Goal: Information Seeking & Learning: Find specific fact

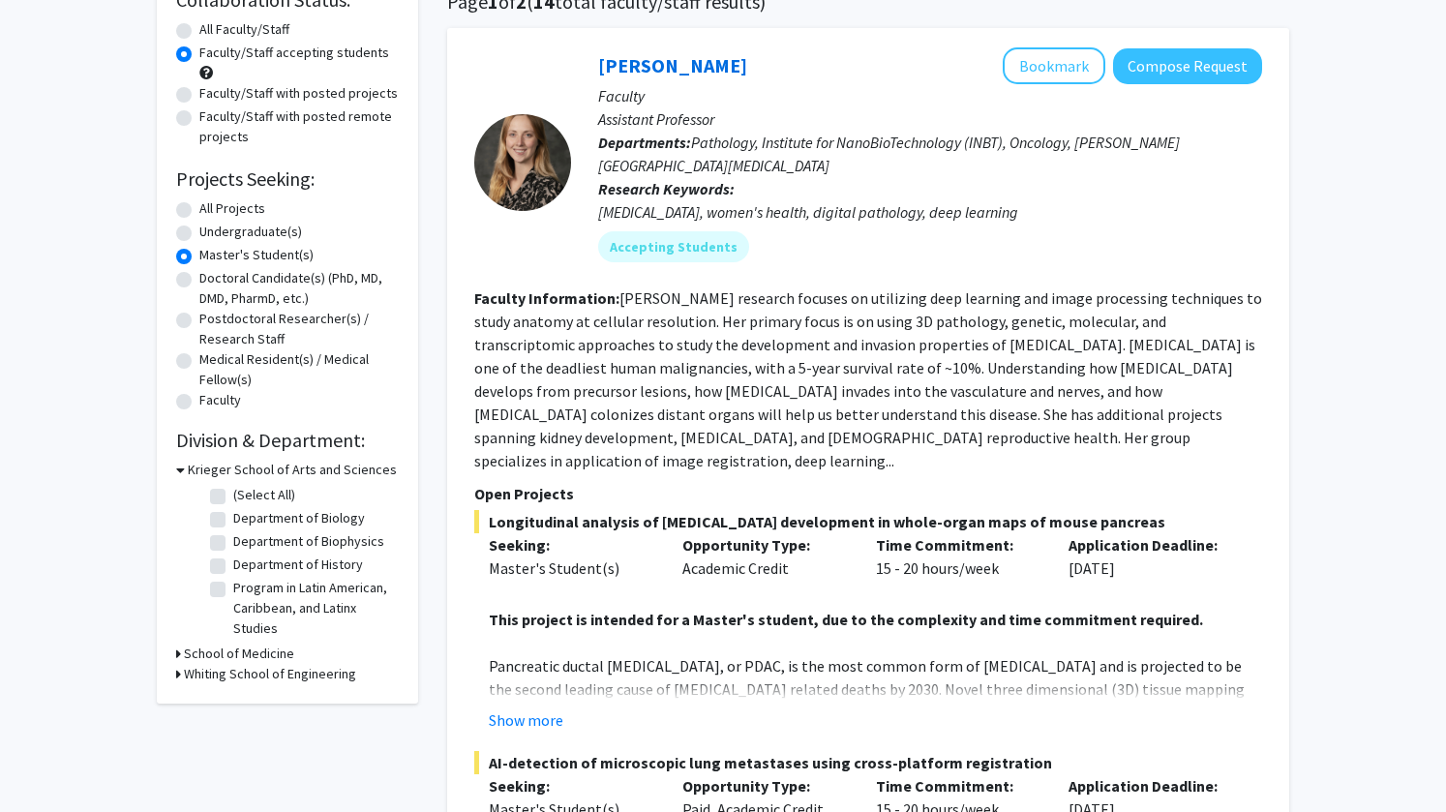
scroll to position [108, 0]
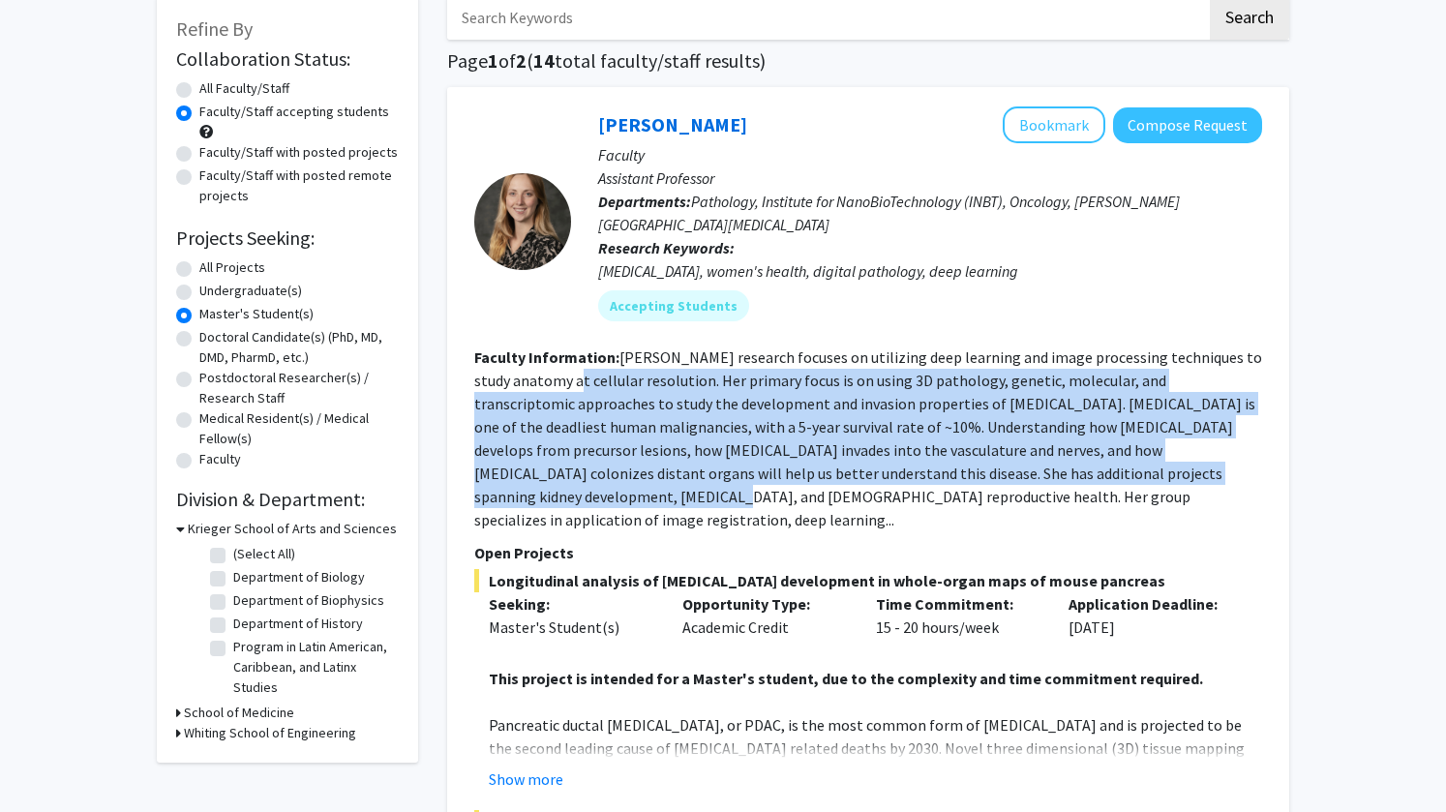
drag, startPoint x: 538, startPoint y: 382, endPoint x: 1180, endPoint y: 470, distance: 647.7
click at [1180, 470] on fg-read-more "[PERSON_NAME] research focuses on utilizing deep learning and image processing …" at bounding box center [868, 438] width 788 height 182
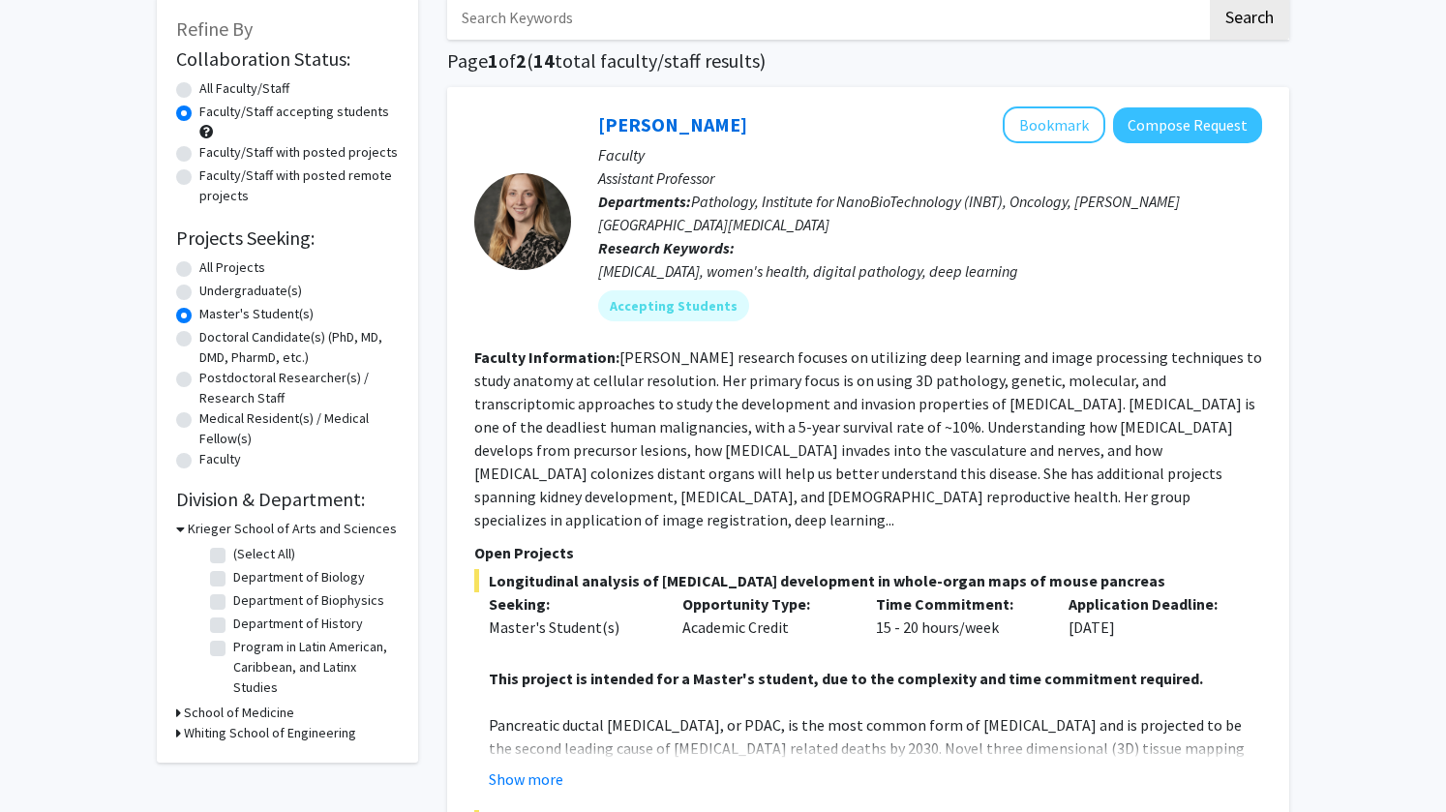
drag, startPoint x: 1185, startPoint y: 472, endPoint x: 1231, endPoint y: 490, distance: 49.6
click at [1231, 490] on section "Faculty Information: [PERSON_NAME] research focuses on utilizing deep learning …" at bounding box center [868, 439] width 788 height 186
drag, startPoint x: 1239, startPoint y: 497, endPoint x: 1190, endPoint y: 473, distance: 54.6
click at [1190, 473] on section "Faculty Information: [PERSON_NAME] research focuses on utilizing deep learning …" at bounding box center [868, 439] width 788 height 186
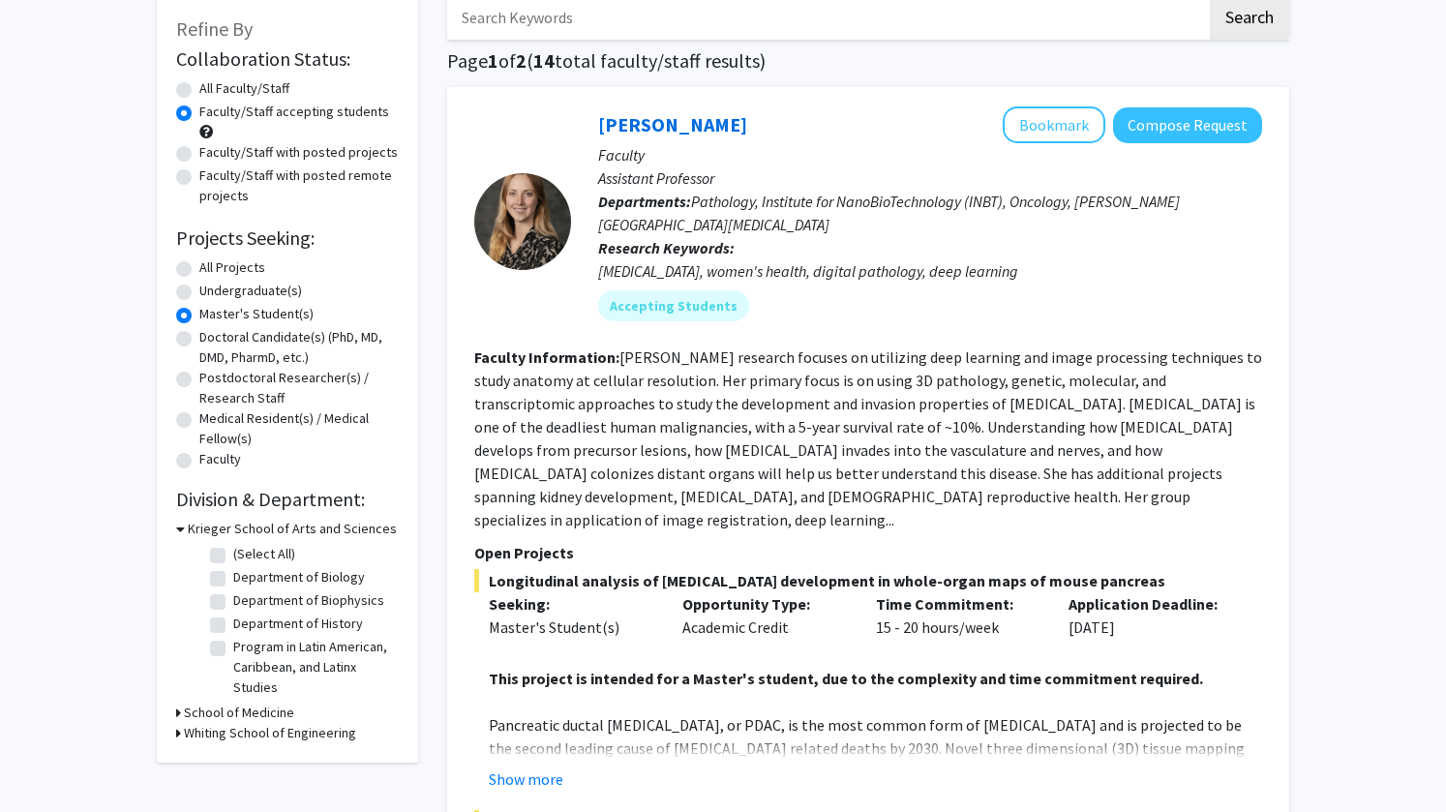
click at [1190, 473] on fg-read-more "[PERSON_NAME] research focuses on utilizing deep learning and image processing …" at bounding box center [868, 438] width 788 height 182
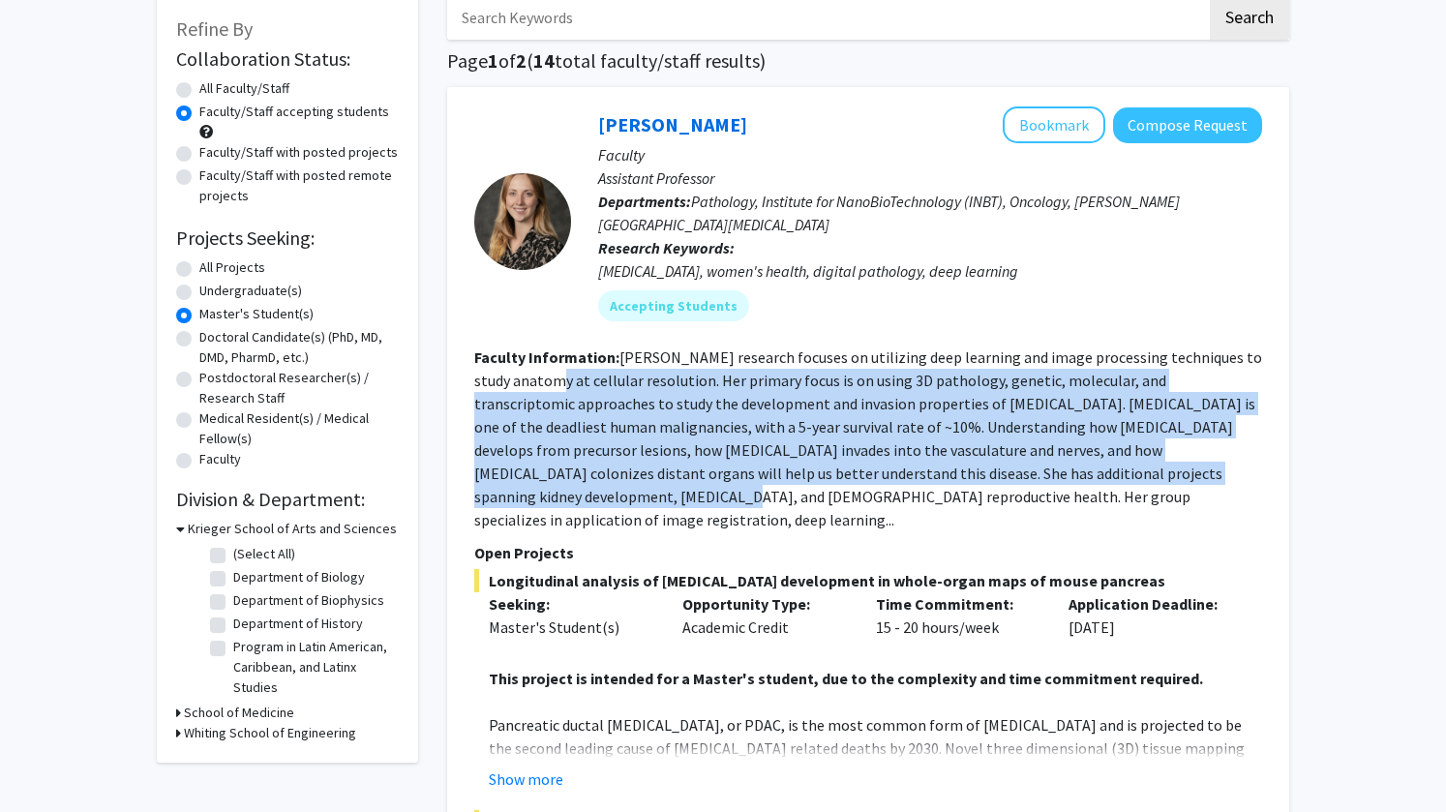
drag, startPoint x: 1187, startPoint y: 476, endPoint x: 513, endPoint y: 380, distance: 680.4
click at [513, 380] on fg-read-more "[PERSON_NAME] research focuses on utilizing deep learning and image processing …" at bounding box center [868, 438] width 788 height 182
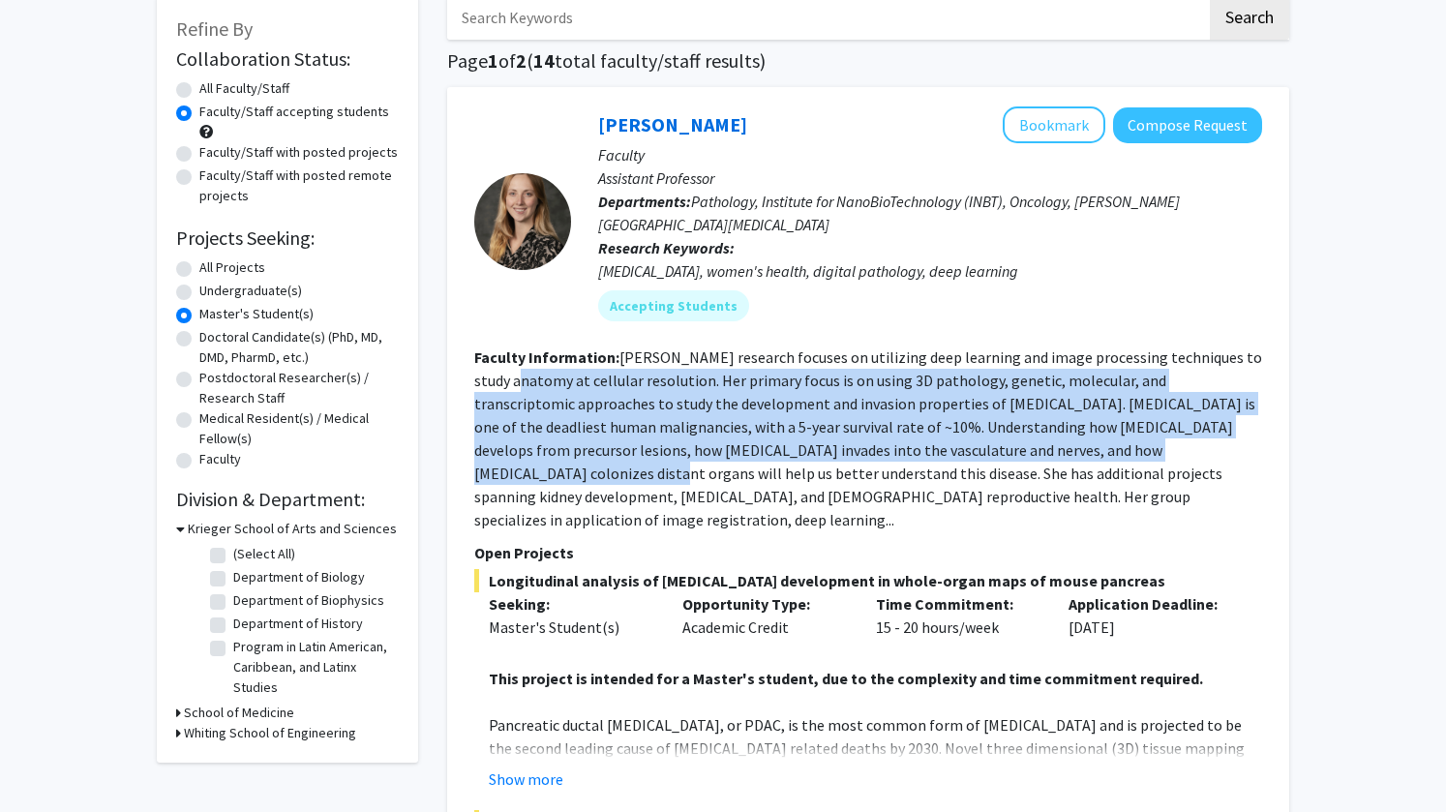
drag, startPoint x: 513, startPoint y: 380, endPoint x: 1166, endPoint y: 444, distance: 656.4
click at [1166, 444] on fg-read-more "[PERSON_NAME] research focuses on utilizing deep learning and image processing …" at bounding box center [868, 438] width 788 height 182
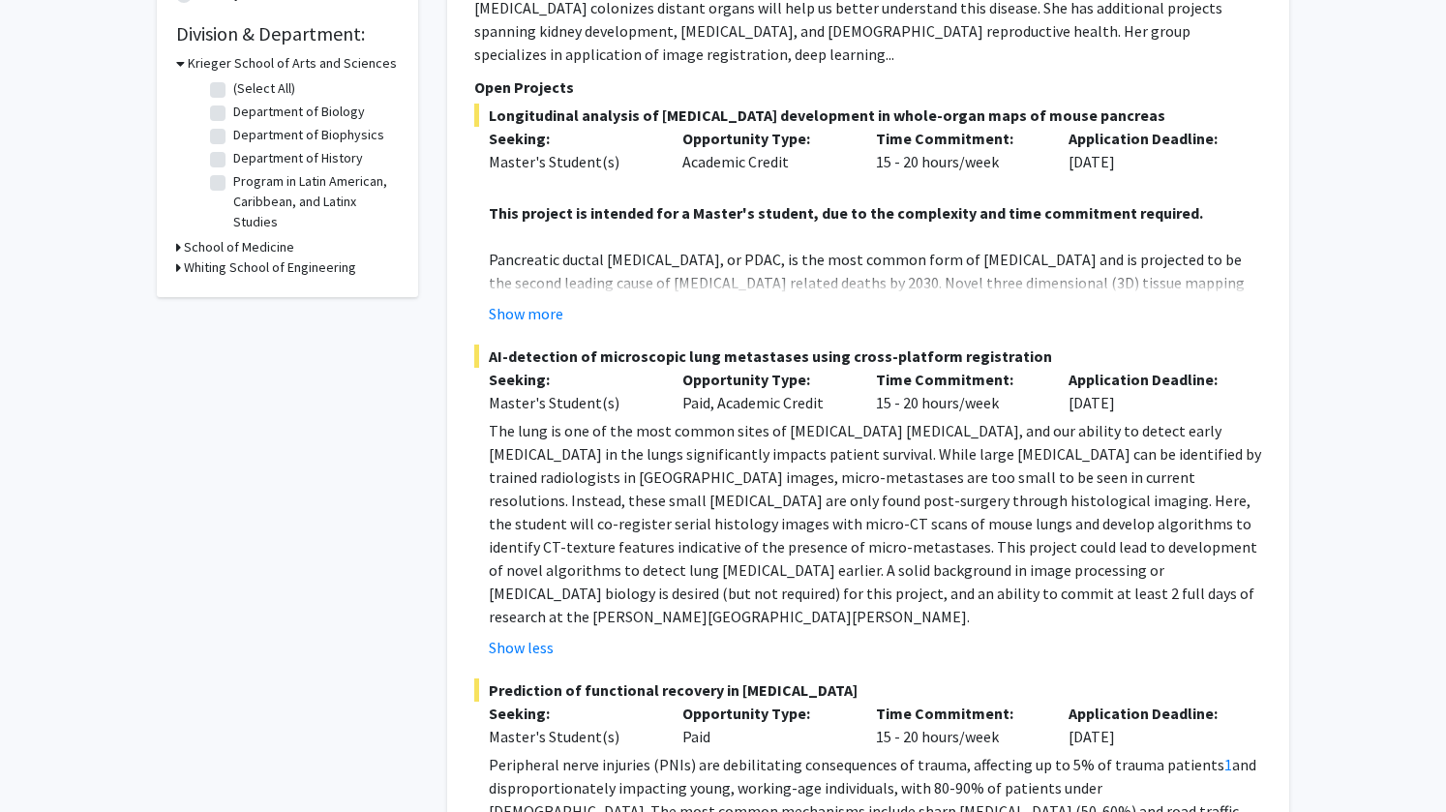
scroll to position [581, 0]
